Goal: Communication & Community: Answer question/provide support

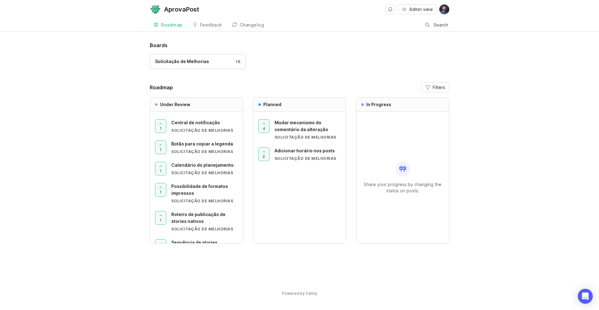
click at [138, 71] on div "Boards Solicitação de Melhorias 16 Roadmap Filters Under Review 1 Central de no…" at bounding box center [299, 174] width 599 height 265
click at [406, 6] on button "Admin view" at bounding box center [417, 9] width 39 height 10
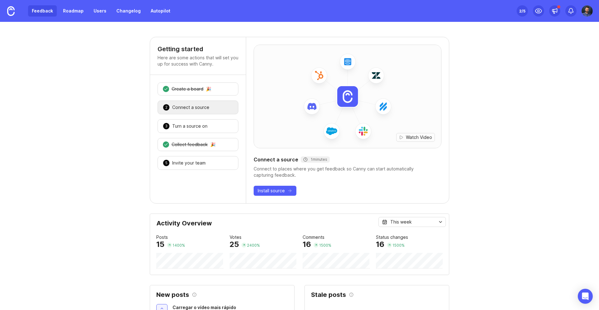
click at [46, 11] on link "Feedback" at bounding box center [42, 10] width 29 height 11
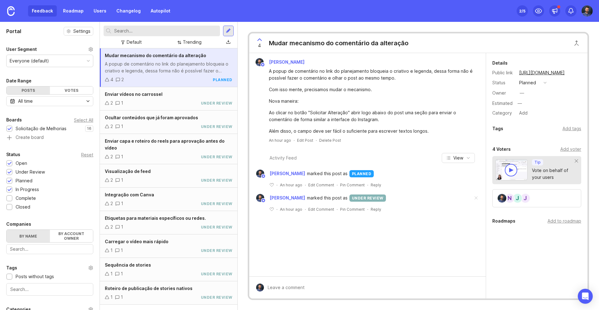
click at [175, 65] on div "A popup de comentário no link do planejamento bloqueia o criativo e legenda, de…" at bounding box center [169, 68] width 128 height 14
click at [371, 284] on div at bounding box center [372, 288] width 216 height 12
click at [568, 147] on div "Add voter" at bounding box center [571, 149] width 21 height 7
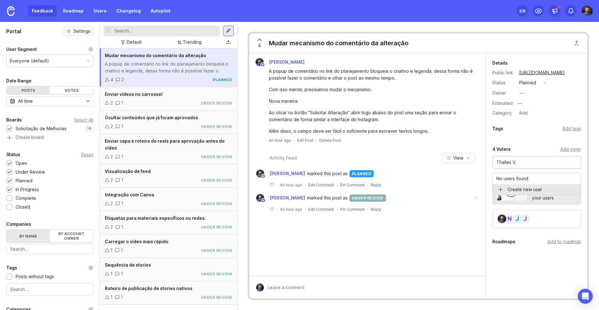
type input "Thalles V."
click at [232, 29] on div at bounding box center [228, 31] width 11 height 11
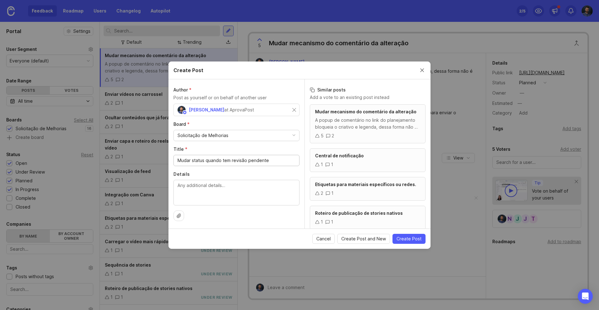
click at [205, 161] on input "Mudar status quando tem revisão pendente" at bounding box center [237, 160] width 118 height 7
drag, startPoint x: 269, startPoint y: 159, endPoint x: 175, endPoint y: 155, distance: 94.4
click at [179, 155] on div "Mudar status quando tem revisão pendente" at bounding box center [237, 160] width 126 height 11
type input "Dar check na alteração para sumir a pendência"
drag, startPoint x: 412, startPoint y: 239, endPoint x: 410, endPoint y: 219, distance: 20.4
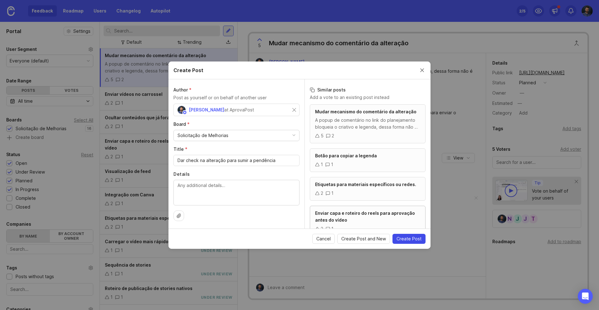
click at [412, 238] on span "Create Post" at bounding box center [409, 239] width 25 height 6
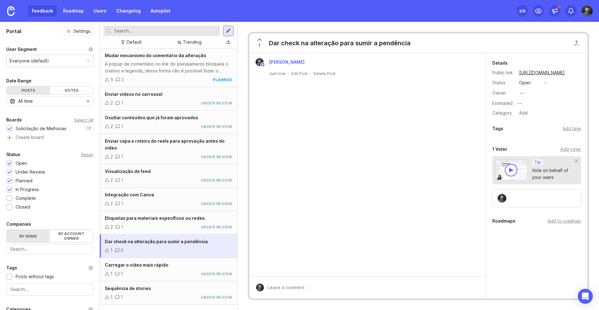
click at [154, 31] on input "text" at bounding box center [165, 30] width 103 height 7
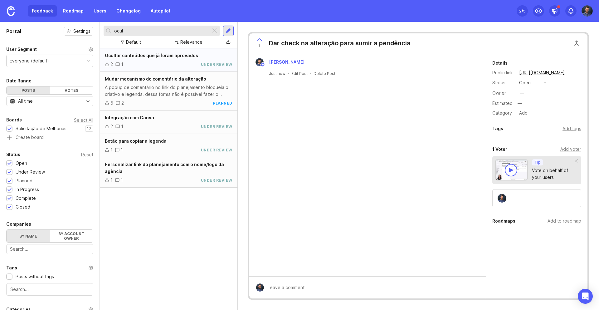
type input "ocul"
click at [165, 59] on div "Ocultar conteúdos que já foram aprovados 2 1 under review" at bounding box center [169, 59] width 138 height 23
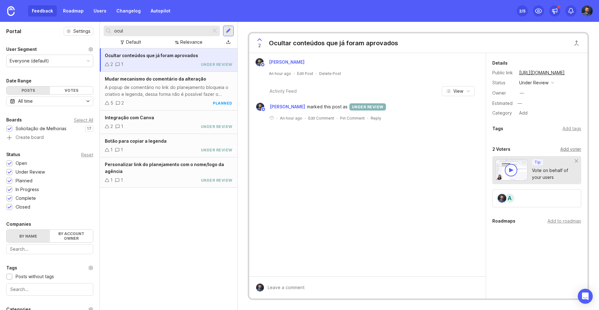
click at [573, 150] on div "Add voter" at bounding box center [571, 149] width 21 height 7
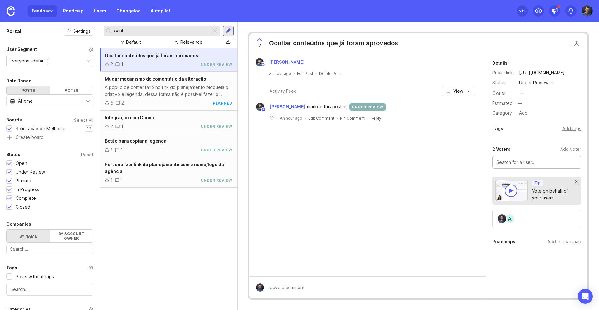
type input "a"
type input "Thalles V."
click at [438, 185] on div "[PERSON_NAME] Junior An hour ago · Edit Post · Delete Post Activity Feed View […" at bounding box center [367, 164] width 237 height 223
click at [229, 29] on div at bounding box center [228, 31] width 5 height 6
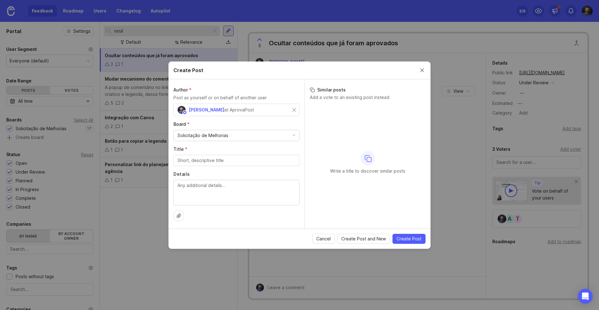
click at [196, 162] on input "Title *" at bounding box center [237, 160] width 118 height 7
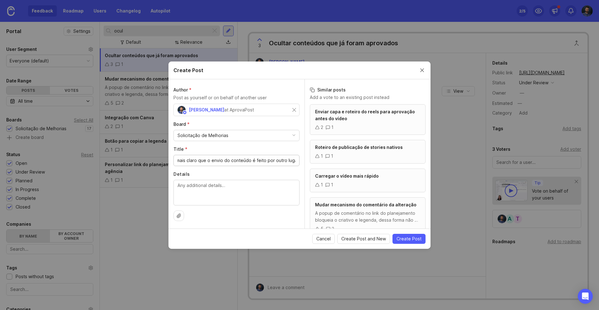
scroll to position [0, 33]
type input "Roteiro: Deixar mais claro que o envio do conteúdo é feito por outro lugar"
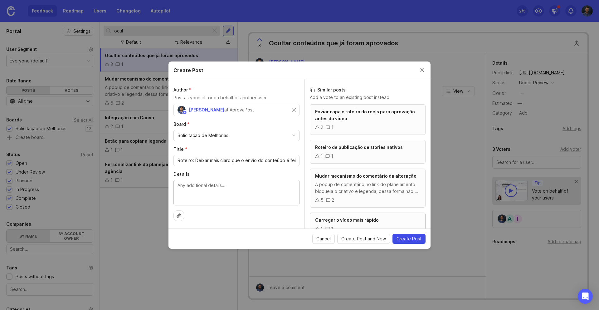
click at [400, 235] on button "Create Post" at bounding box center [409, 239] width 33 height 10
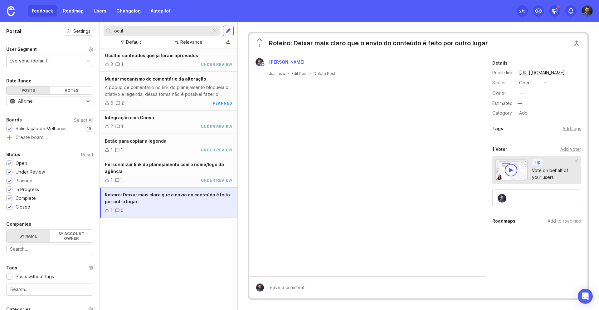
click at [229, 27] on div at bounding box center [228, 31] width 11 height 11
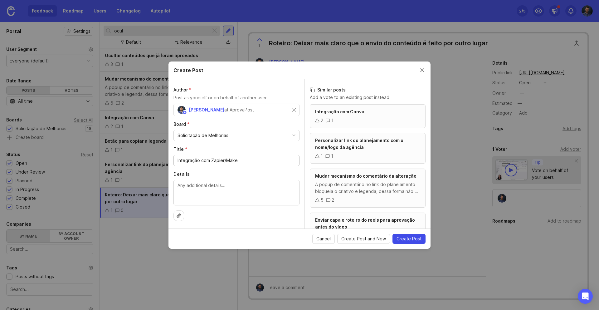
type input "Integração com Zapier/Make"
drag, startPoint x: 409, startPoint y: 242, endPoint x: 406, endPoint y: 239, distance: 4.9
click at [409, 242] on button "Create Post" at bounding box center [409, 239] width 33 height 10
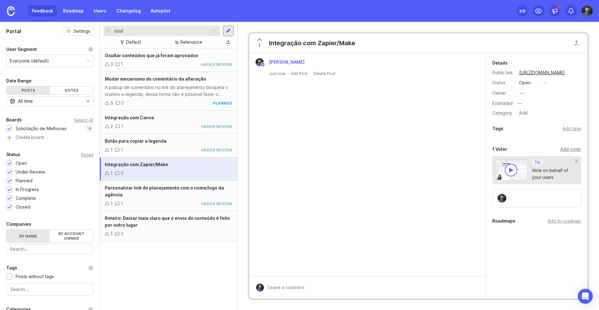
click at [567, 148] on div "Add voter" at bounding box center [571, 149] width 21 height 7
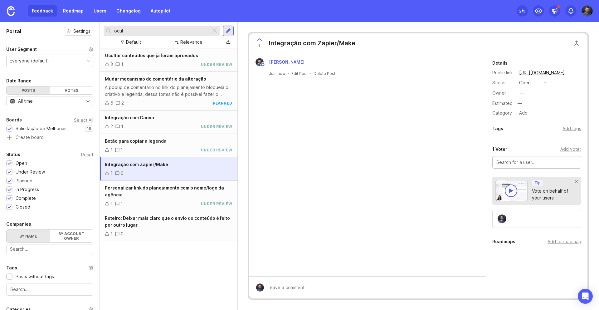
click at [519, 162] on input "text" at bounding box center [537, 162] width 81 height 7
drag, startPoint x: 524, startPoint y: 178, endPoint x: 513, endPoint y: 179, distance: 11.9
type input "Thalles V."
click at [188, 27] on div "ocul" at bounding box center [157, 31] width 107 height 11
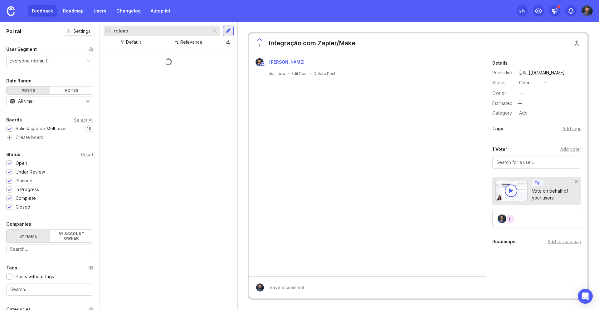
type input "roteiro"
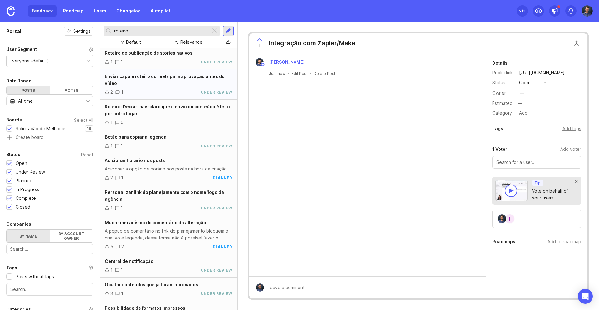
scroll to position [3, 0]
click at [171, 106] on div "Roteiro: Deixar mais claro que o envio do conteúdo é feito por outro lugar" at bounding box center [169, 110] width 128 height 14
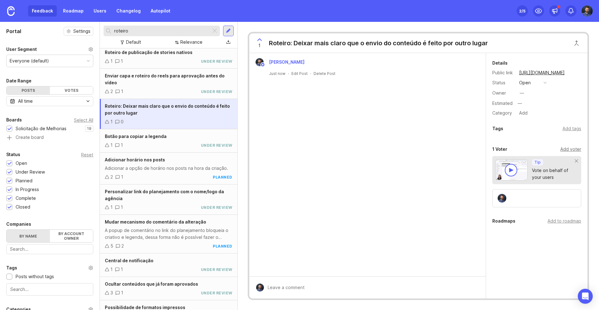
click at [572, 148] on div "Add voter" at bounding box center [571, 149] width 21 height 7
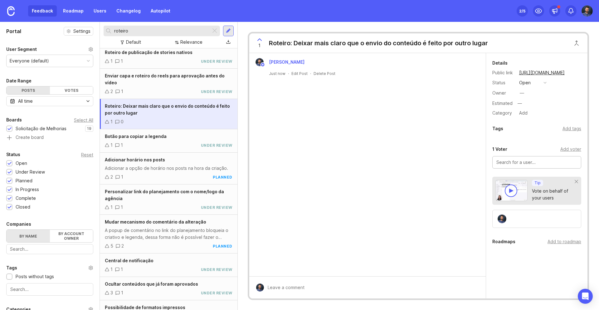
click at [509, 160] on input "text" at bounding box center [537, 162] width 81 height 7
type input "Thalles V."
click at [162, 33] on input "roteiro" at bounding box center [161, 30] width 94 height 7
type input "d"
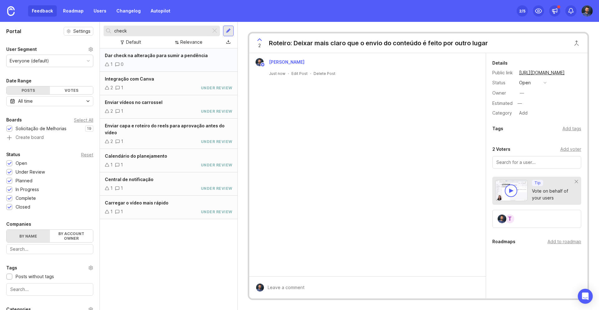
type input "check"
click at [185, 63] on div "1 0" at bounding box center [169, 64] width 128 height 7
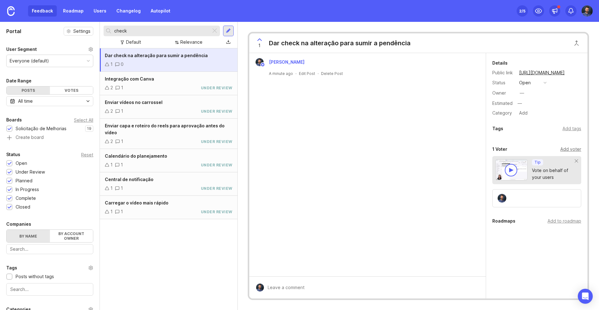
click at [570, 149] on div "Add voter" at bounding box center [571, 149] width 21 height 7
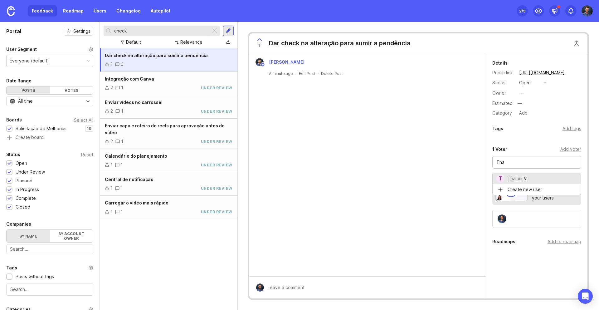
type input "Thalles V."
click at [539, 79] on button "open" at bounding box center [533, 83] width 31 height 8
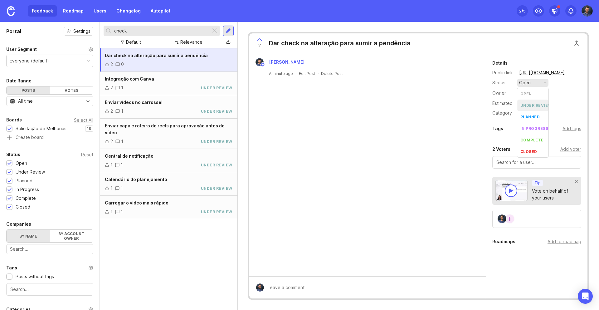
click at [529, 104] on div "under review" at bounding box center [537, 105] width 32 height 5
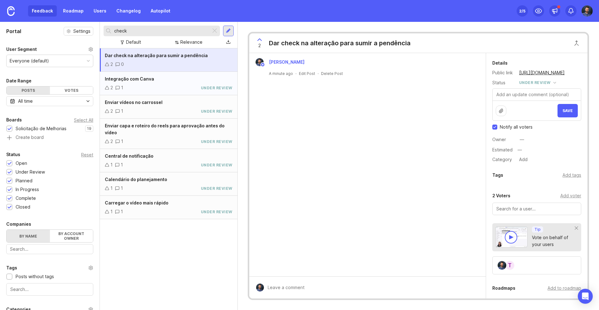
click at [159, 85] on div "2 1 under review" at bounding box center [169, 87] width 128 height 7
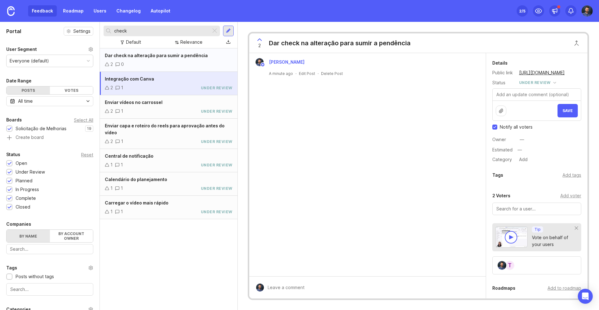
click at [174, 59] on div "Dar check na alteração para sumir a pendência 2 0" at bounding box center [169, 59] width 138 height 23
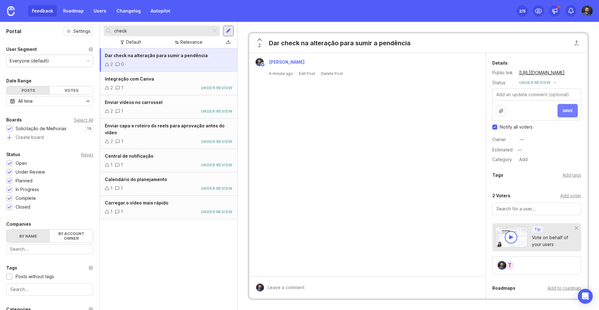
click at [563, 111] on span "Save" at bounding box center [568, 110] width 10 height 5
click at [168, 82] on div "Integração com Canva" at bounding box center [169, 79] width 128 height 7
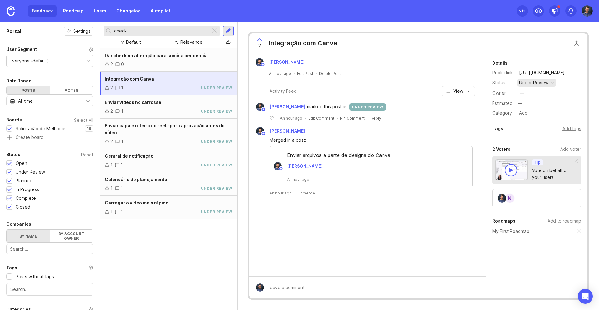
click at [541, 84] on div "under review" at bounding box center [533, 82] width 29 height 7
click at [175, 106] on div "Enviar vídeos no carrossel 2 1 under review" at bounding box center [169, 106] width 138 height 23
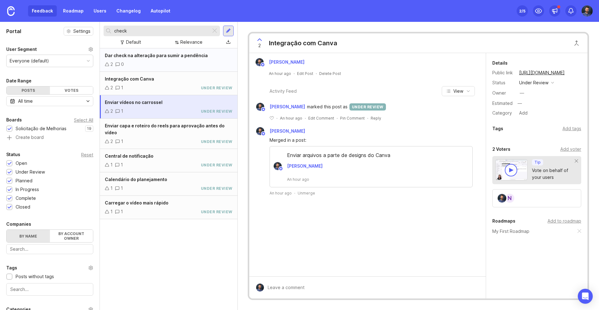
click at [175, 58] on div "Dar check na alteração para sumir a pendência" at bounding box center [169, 55] width 128 height 7
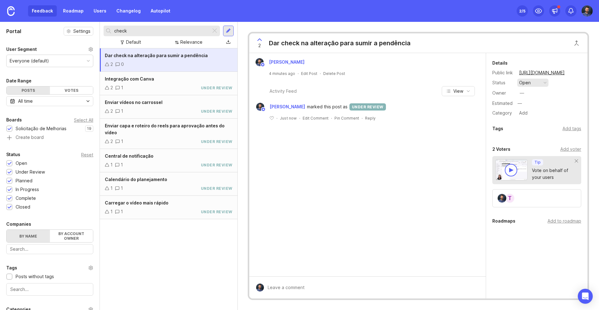
click at [540, 85] on button "open" at bounding box center [533, 83] width 31 height 8
click at [529, 105] on div "under review" at bounding box center [537, 105] width 32 height 5
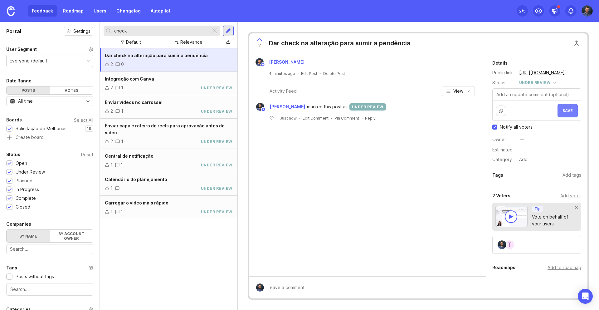
click at [574, 108] on button "Save" at bounding box center [568, 110] width 20 height 13
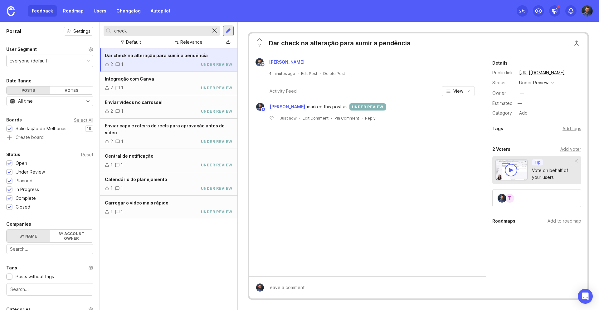
click at [216, 29] on div at bounding box center [214, 31] width 7 height 8
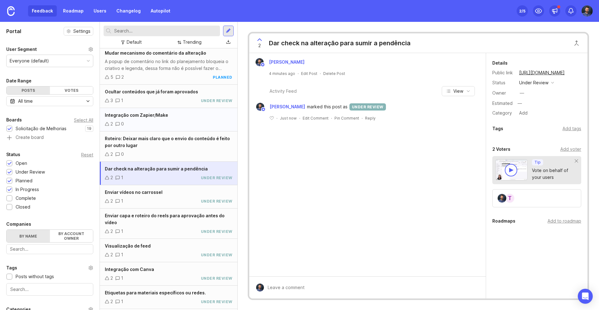
scroll to position [3, 0]
click at [179, 126] on div "2 0" at bounding box center [169, 123] width 128 height 7
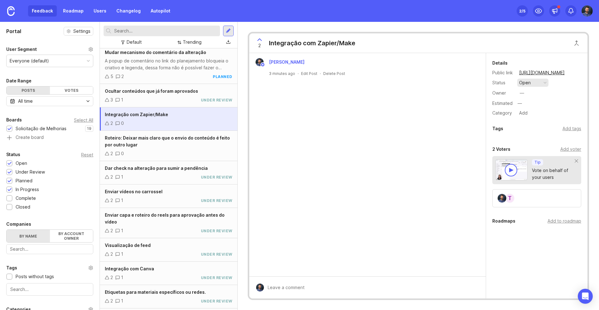
click at [528, 81] on div "open" at bounding box center [525, 82] width 12 height 7
click at [529, 105] on div "under review" at bounding box center [537, 105] width 32 height 5
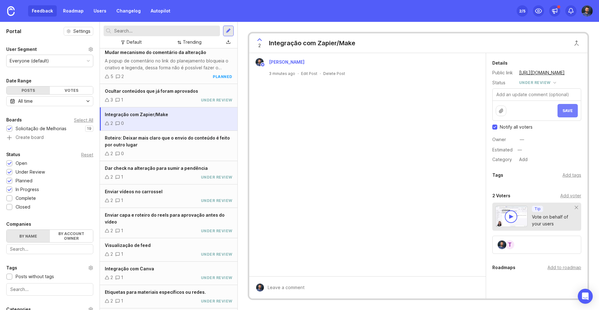
click at [571, 113] on button "Save" at bounding box center [568, 110] width 20 height 13
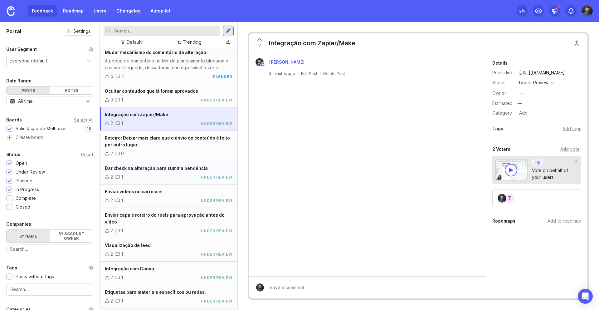
scroll to position [6, 0]
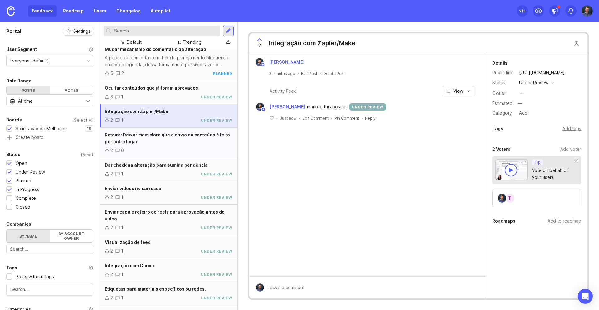
click at [195, 139] on div "Roteiro: Deixar mais claro que o envio do conteúdo é feito por outro lugar" at bounding box center [169, 138] width 128 height 14
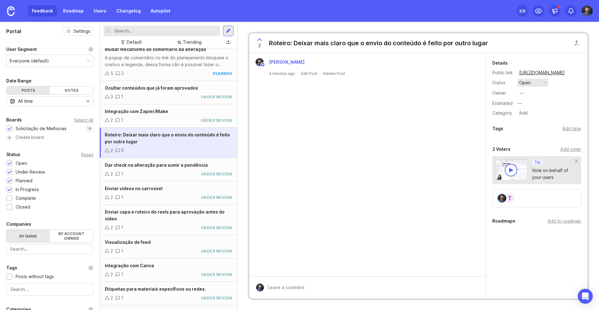
click at [528, 81] on div "open" at bounding box center [525, 82] width 12 height 7
click at [531, 105] on div "under review" at bounding box center [537, 105] width 32 height 5
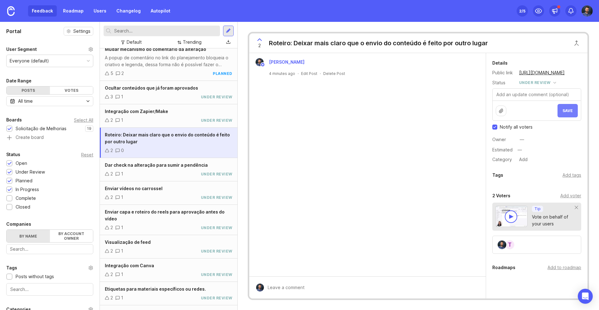
click at [572, 111] on span "Save" at bounding box center [568, 110] width 10 height 5
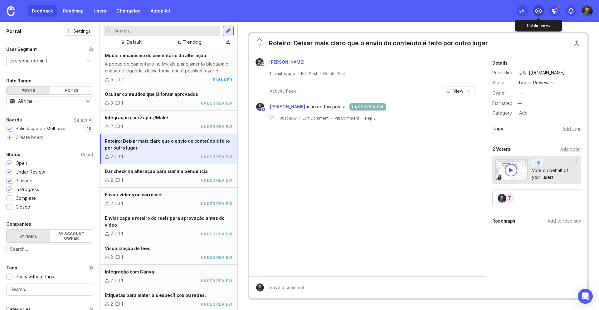
click at [542, 10] on icon at bounding box center [538, 10] width 7 height 7
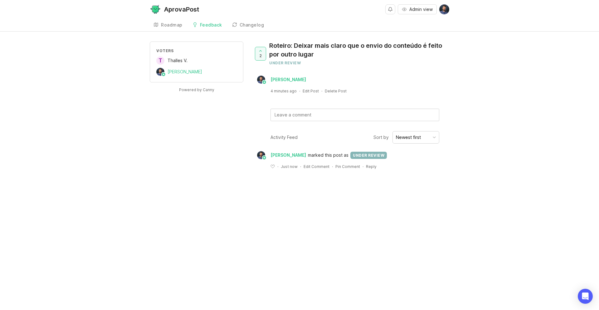
click at [182, 11] on div "AprovaPost" at bounding box center [181, 9] width 35 height 6
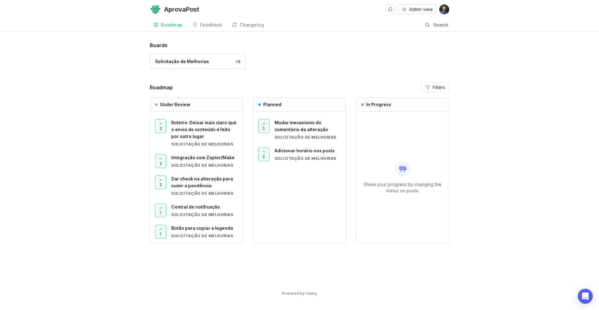
click at [101, 71] on div "Boards Solicitação de Melhorias 19 Roadmap Filters Under Review 2 Roteiro: Deix…" at bounding box center [299, 174] width 599 height 265
click at [204, 23] on div "Feedback" at bounding box center [211, 25] width 22 height 4
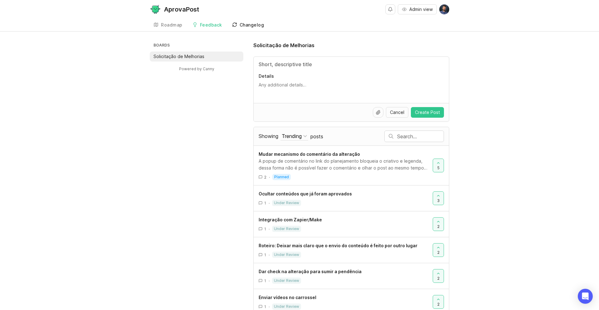
click at [258, 23] on div "Changelog" at bounding box center [252, 25] width 25 height 4
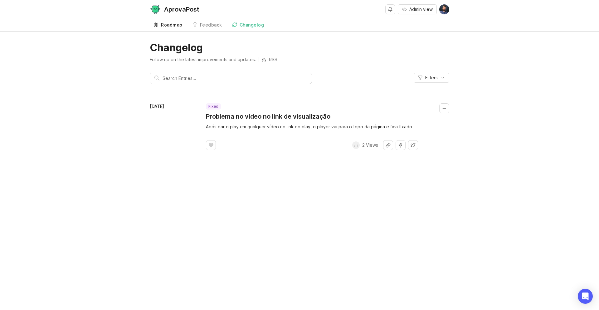
click at [160, 23] on link "Roadmap" at bounding box center [168, 25] width 37 height 13
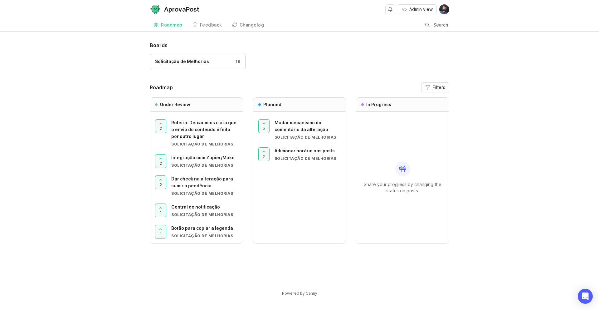
click at [112, 56] on div "Boards Solicitação de Melhorias 19 Roadmap Filters Under Review 2 Roteiro: Deix…" at bounding box center [299, 174] width 599 height 265
click at [177, 178] on span "Dar check na alteração para sumir a pendência" at bounding box center [202, 182] width 62 height 12
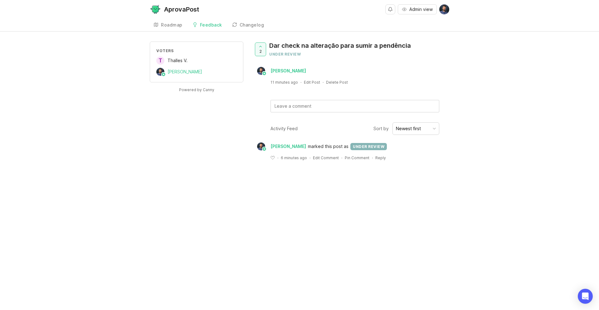
click at [491, 271] on div "AprovaPost Admin view Create Roadmap Feedback Solicitação de Melhorias Changelo…" at bounding box center [299, 155] width 599 height 310
